Goal: Information Seeking & Learning: Learn about a topic

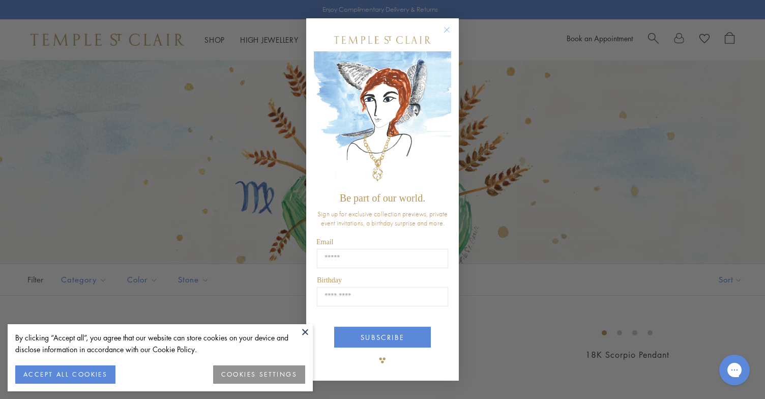
click at [446, 27] on circle "Close dialog" at bounding box center [447, 30] width 12 height 12
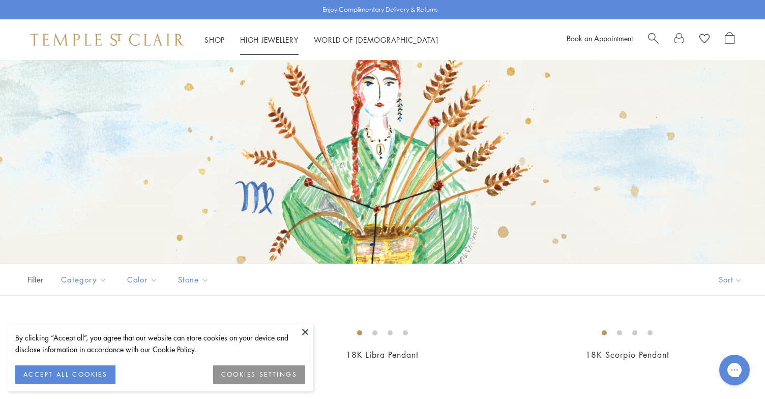
click at [252, 40] on link "High Jewellery High Jewellery" at bounding box center [269, 40] width 59 height 10
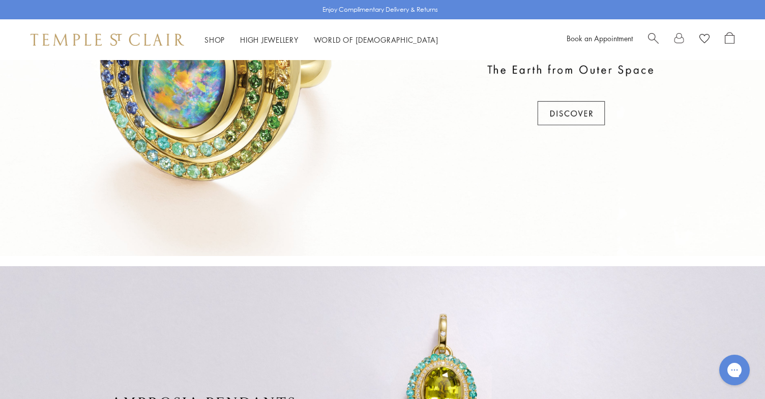
scroll to position [464, 0]
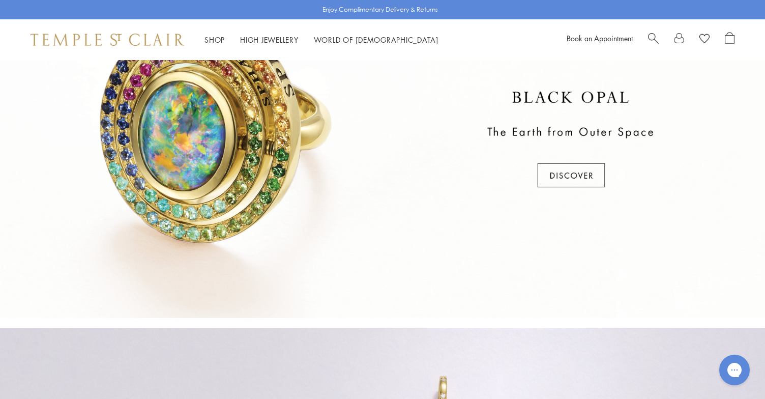
click at [558, 180] on div at bounding box center [382, 140] width 765 height 356
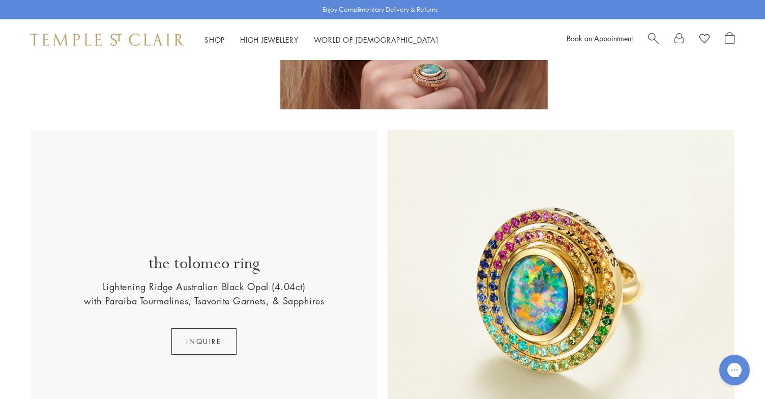
scroll to position [308, 0]
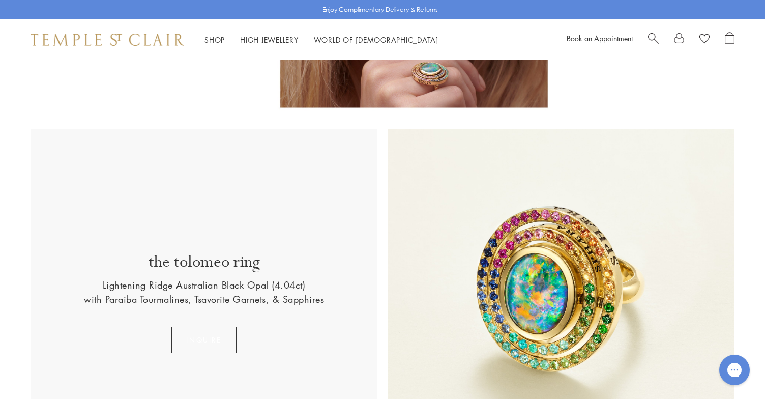
click at [222, 335] on button "INQUIRE" at bounding box center [203, 340] width 65 height 26
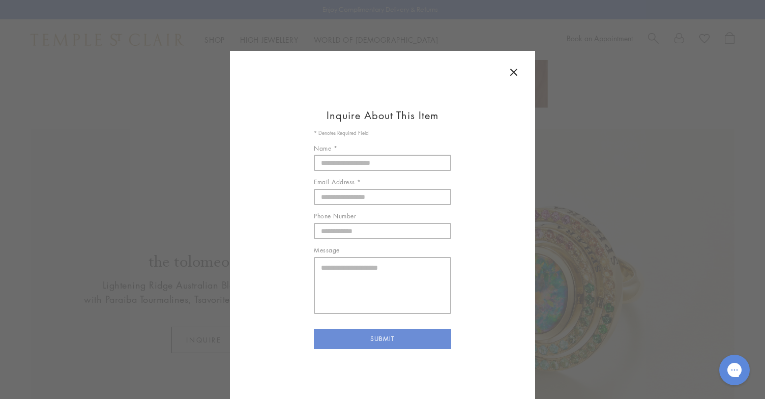
click at [516, 74] on icon at bounding box center [514, 72] width 6 height 6
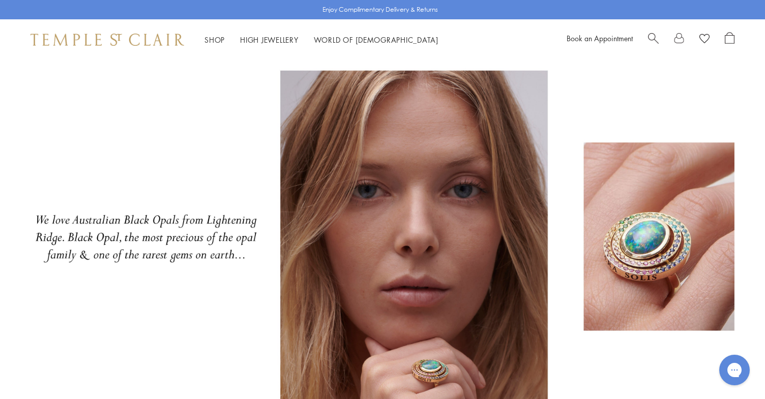
scroll to position [0, 0]
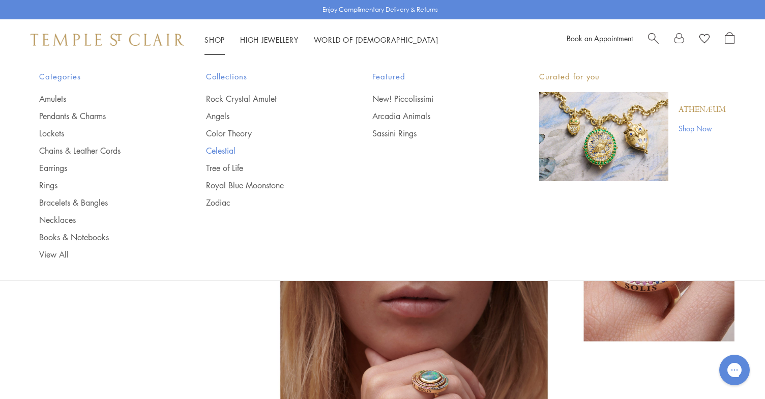
click at [227, 151] on link "Celestial" at bounding box center [269, 150] width 126 height 11
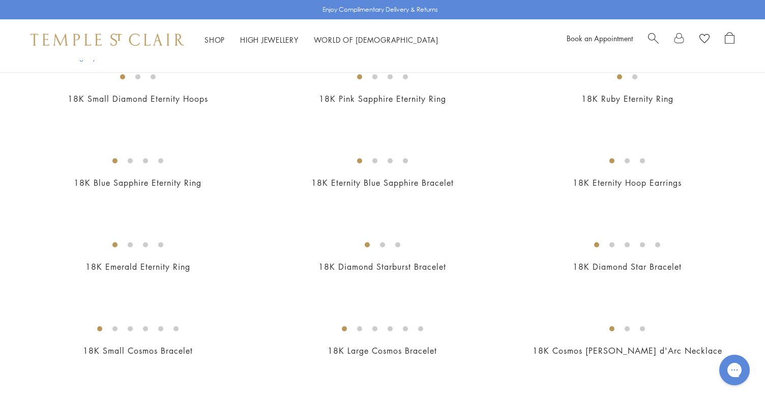
scroll to position [1174, 0]
